Goal: Task Accomplishment & Management: Manage account settings

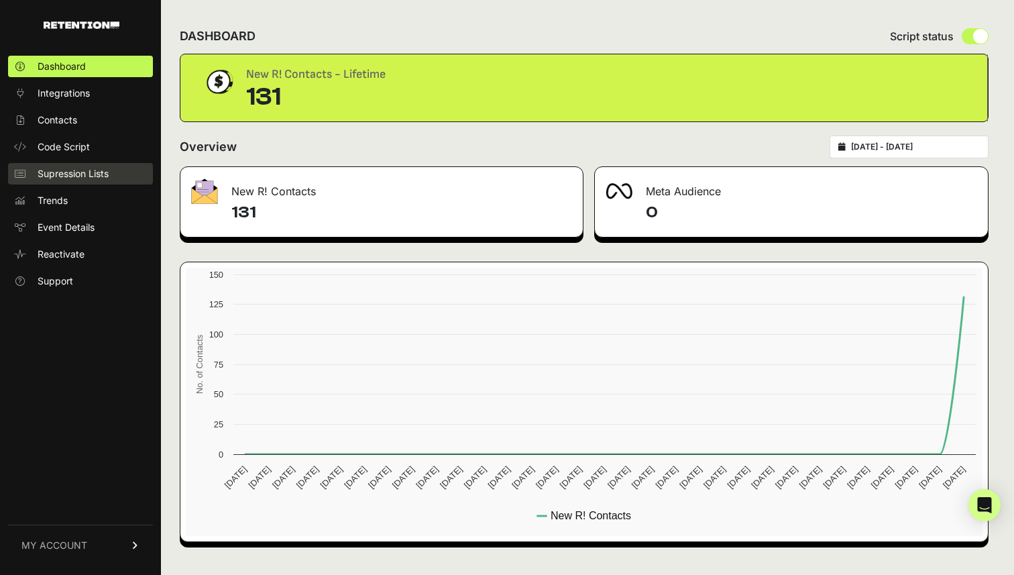
click at [83, 167] on span "Supression Lists" at bounding box center [73, 173] width 71 height 13
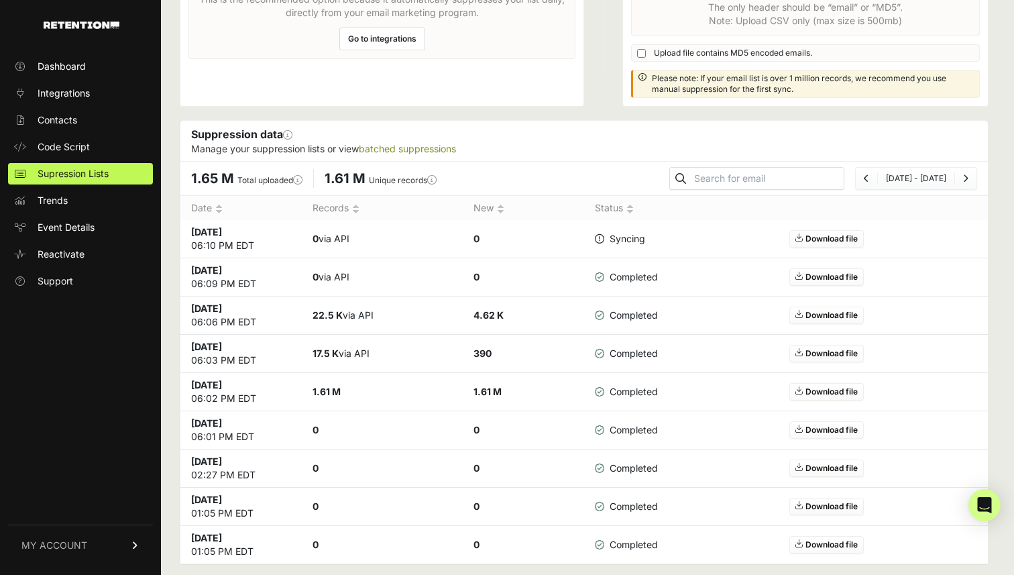
scroll to position [182, 0]
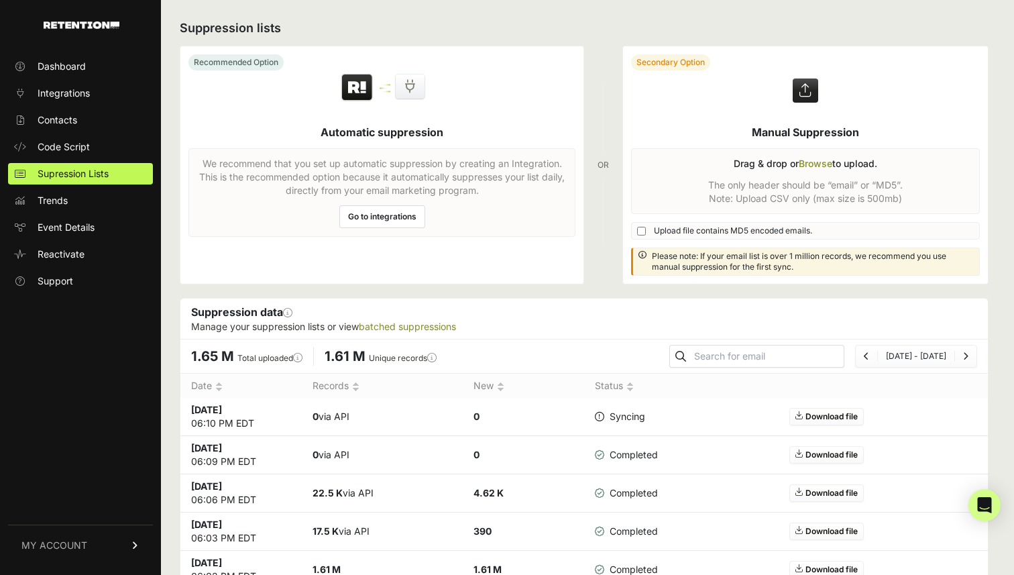
scroll to position [181, 0]
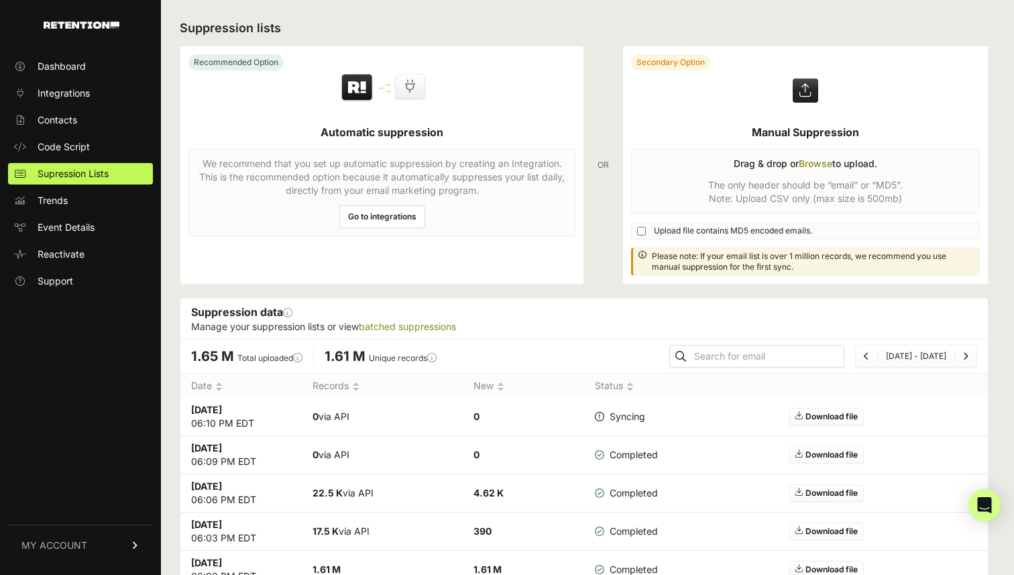
scroll to position [176, 0]
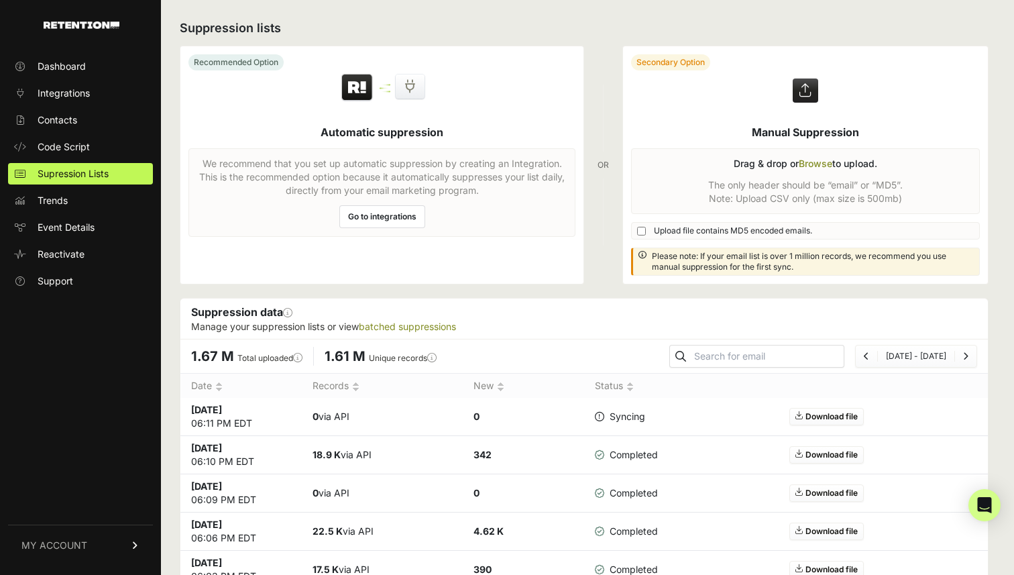
scroll to position [171, 0]
click at [732, 223] on label at bounding box center [805, 164] width 365 height 237
click at [0, 0] on input "file" at bounding box center [0, 0] width 0 height 0
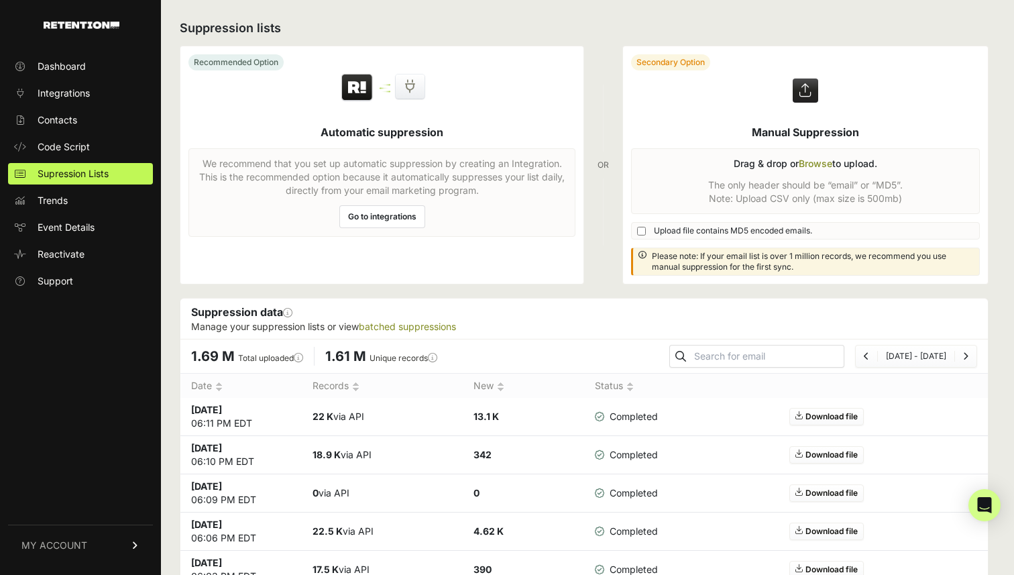
click at [676, 229] on span "Upload file contains MD5 encoded emails." at bounding box center [733, 230] width 158 height 11
click at [646, 229] on input "Upload file contains MD5 encoded emails." at bounding box center [641, 231] width 9 height 9
checkbox input "true"
click at [768, 178] on label at bounding box center [805, 164] width 365 height 237
click at [0, 0] on input "file" at bounding box center [0, 0] width 0 height 0
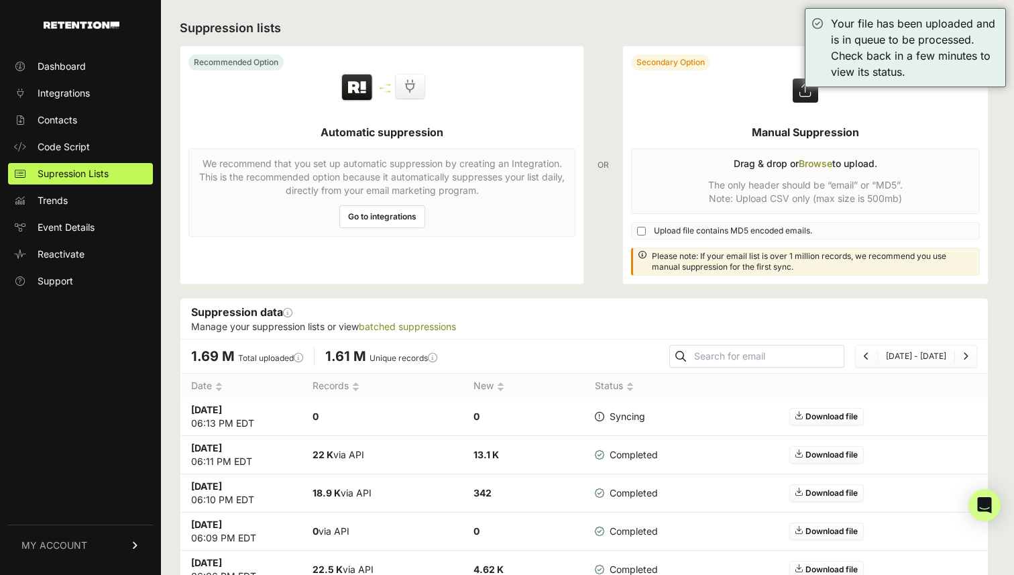
click at [756, 29] on h2 "Suppression lists" at bounding box center [584, 28] width 809 height 19
